Goal: Information Seeking & Learning: Find specific fact

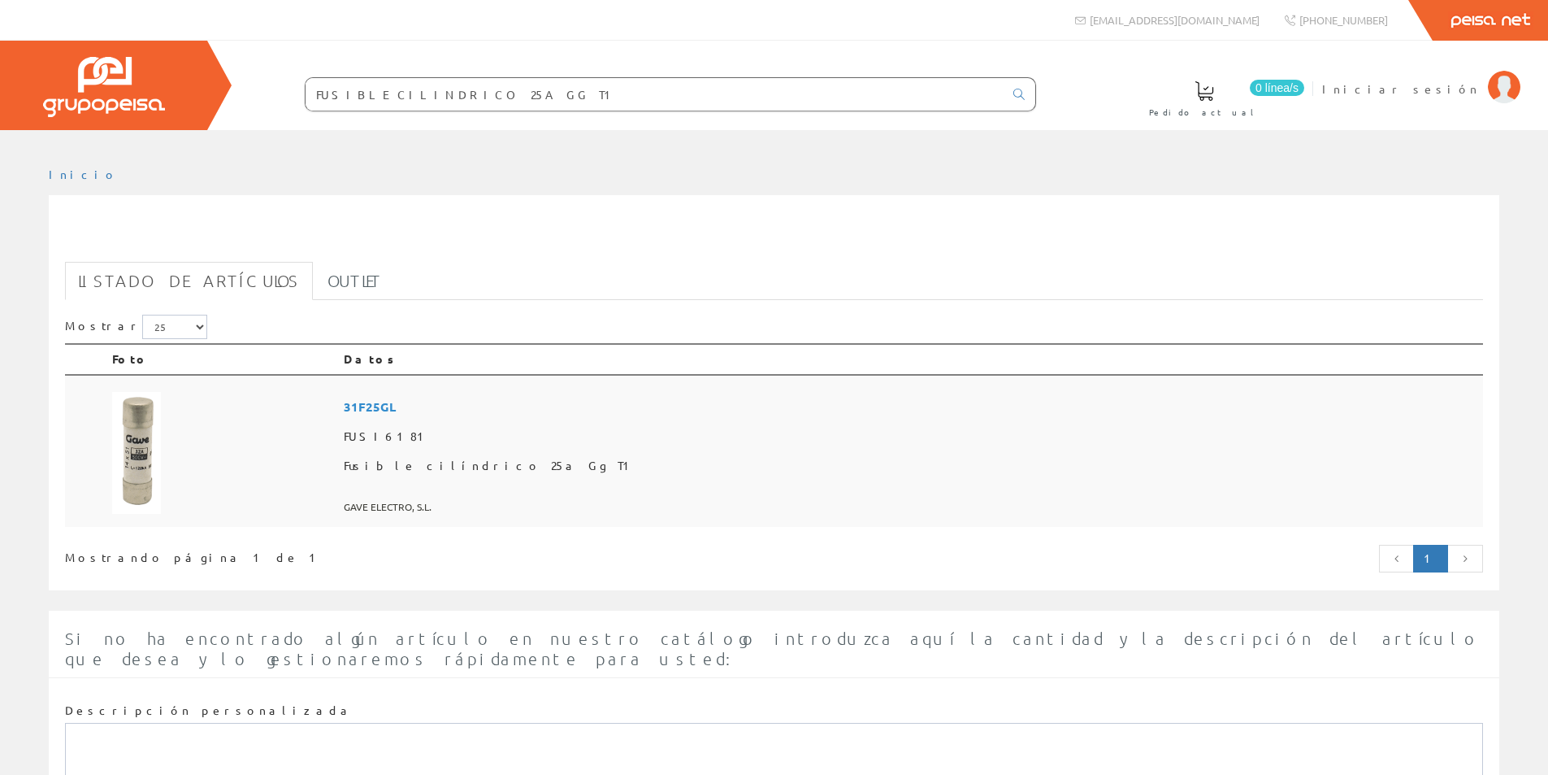
click at [123, 452] on img at bounding box center [136, 453] width 49 height 122
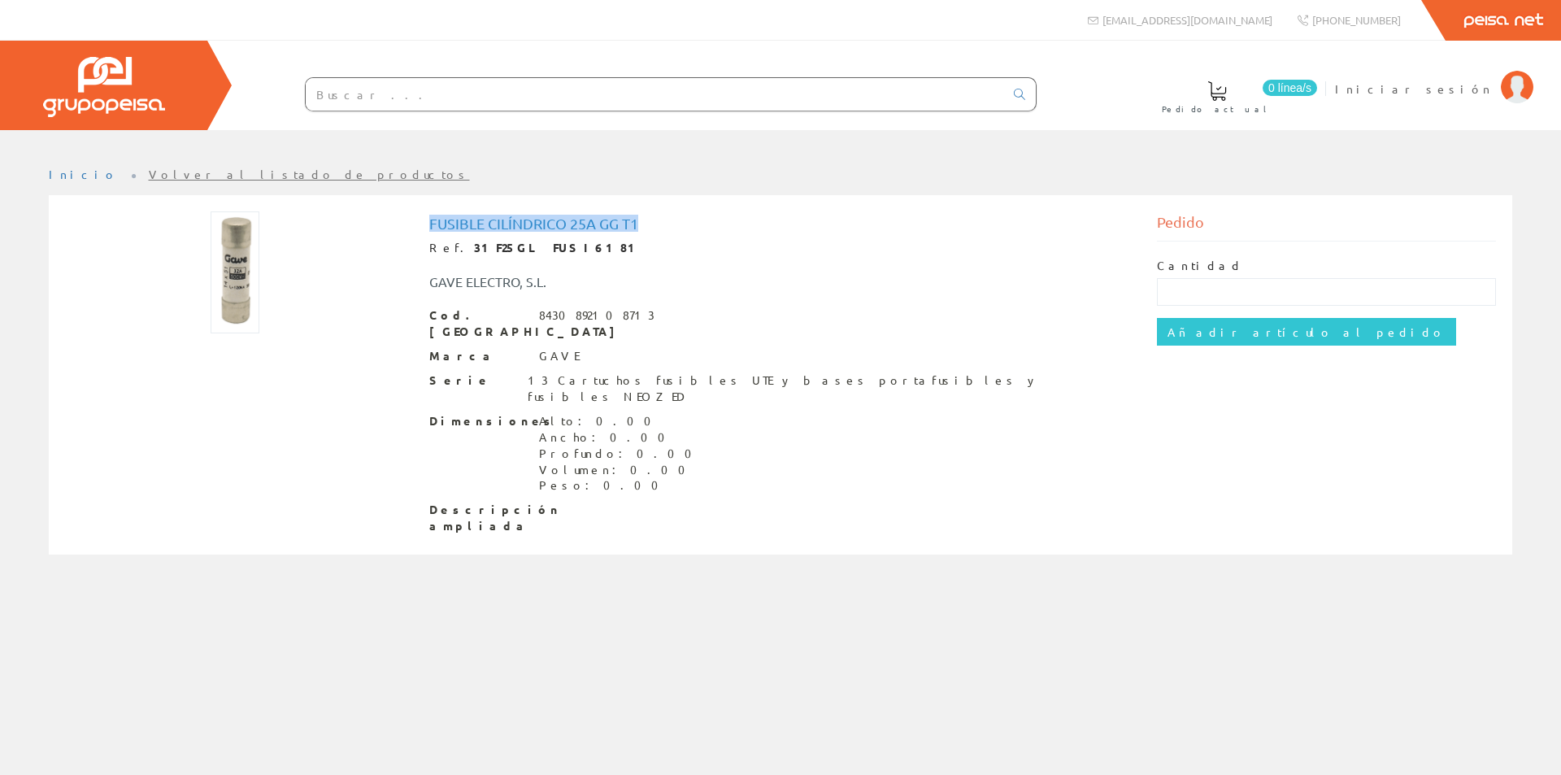
drag, startPoint x: 430, startPoint y: 222, endPoint x: 645, endPoint y: 227, distance: 215.4
click at [645, 227] on h1 "Fusible cilíndrico 25a Gg T1" at bounding box center [780, 223] width 703 height 16
copy h1 "Fusible cilíndrico 25a Gg T1"
click at [631, 226] on h1 "Fusible cilíndrico 25a Gg T1" at bounding box center [780, 223] width 703 height 16
drag, startPoint x: 653, startPoint y: 226, endPoint x: 410, endPoint y: 224, distance: 243.0
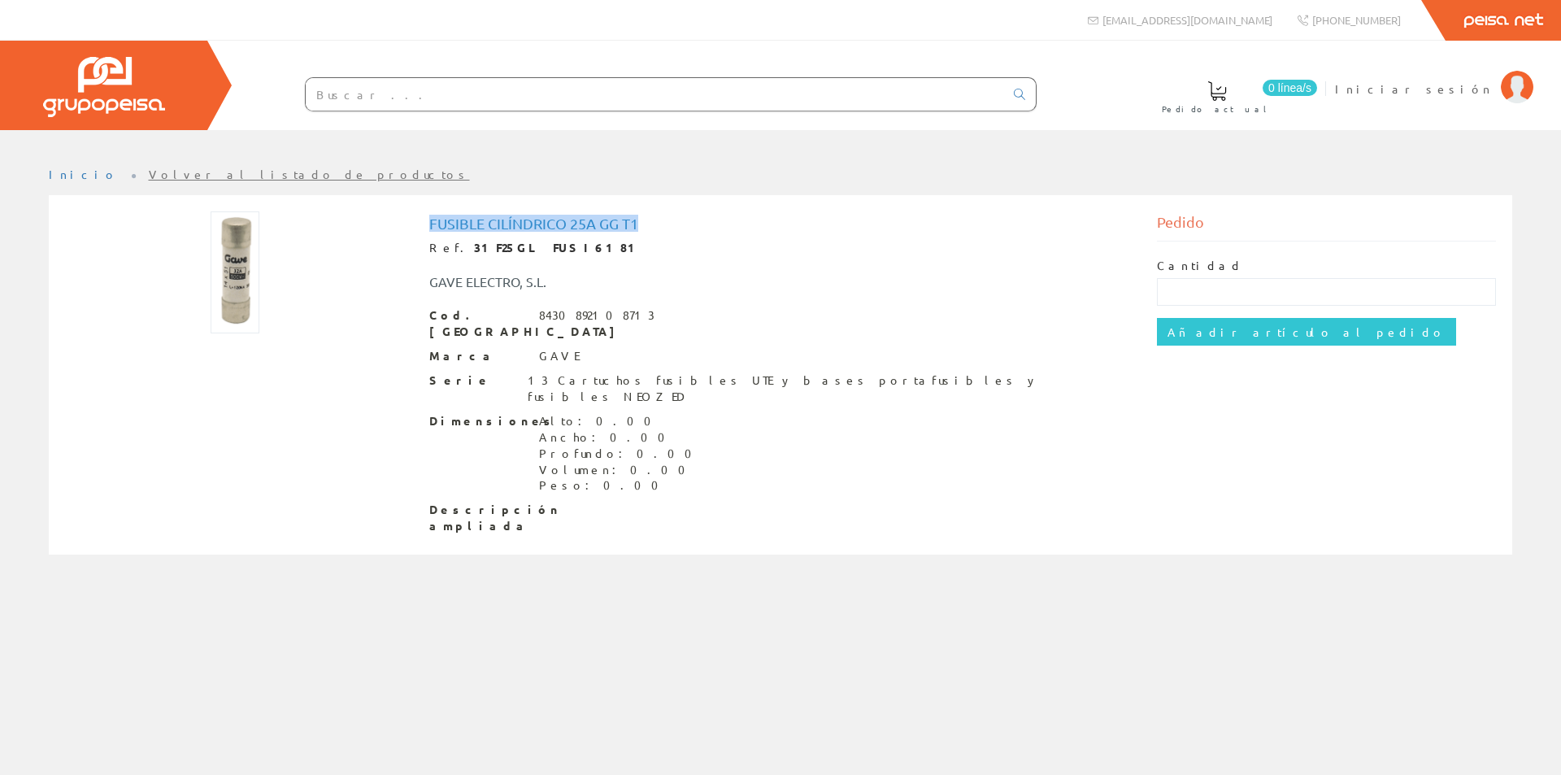
click at [410, 224] on div "Fusible cilíndrico 25a Gg T1 Ref. 31F25GL FUSI6181 GAVE ELECTRO, S.L. Cod. Barr…" at bounding box center [780, 376] width 1455 height 331
copy div "Fusible cilíndrico 25a Gg T1"
